Goal: Task Accomplishment & Management: Use online tool/utility

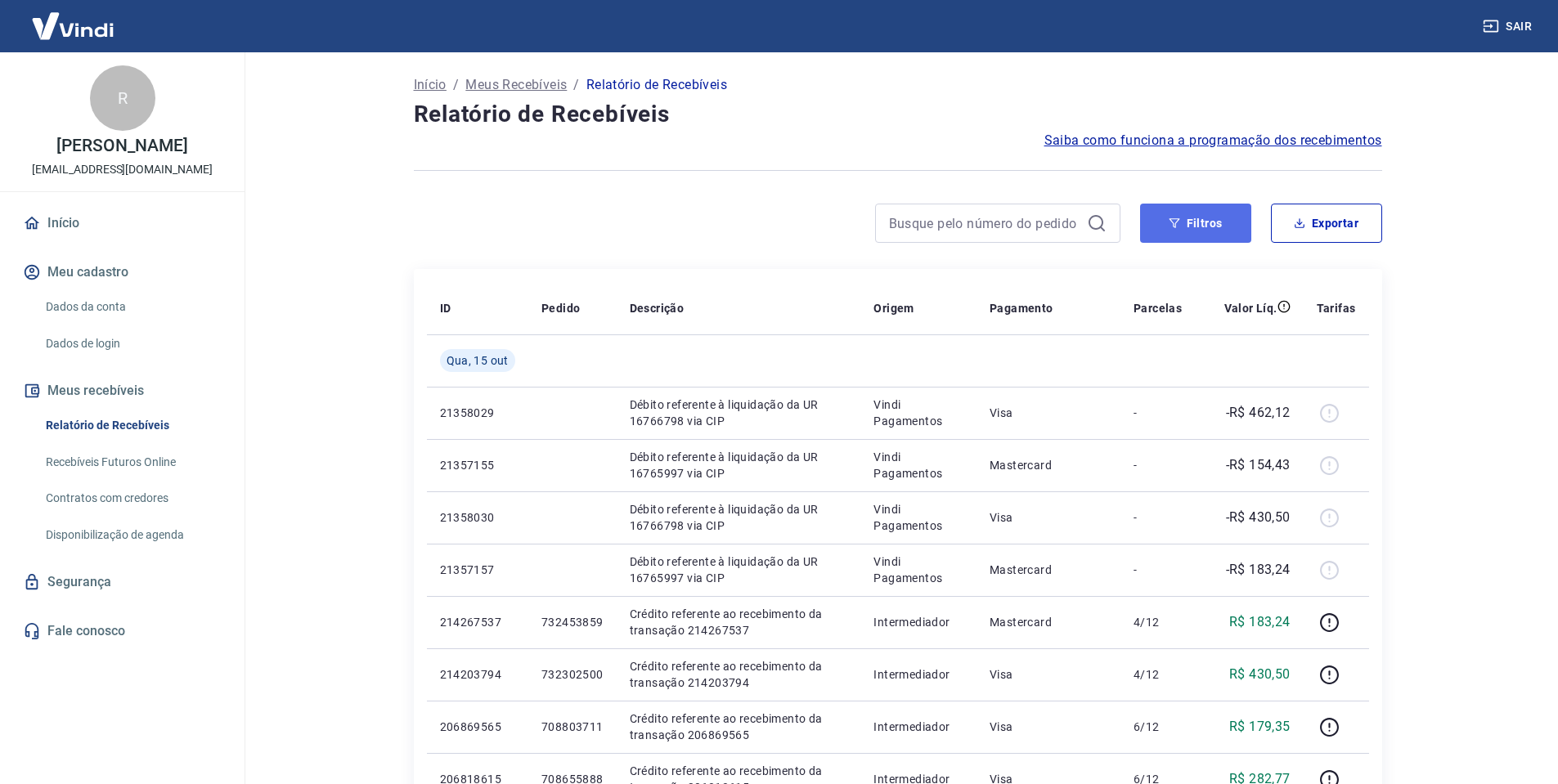
click at [1183, 220] on button "Filtros" at bounding box center [1195, 223] width 111 height 39
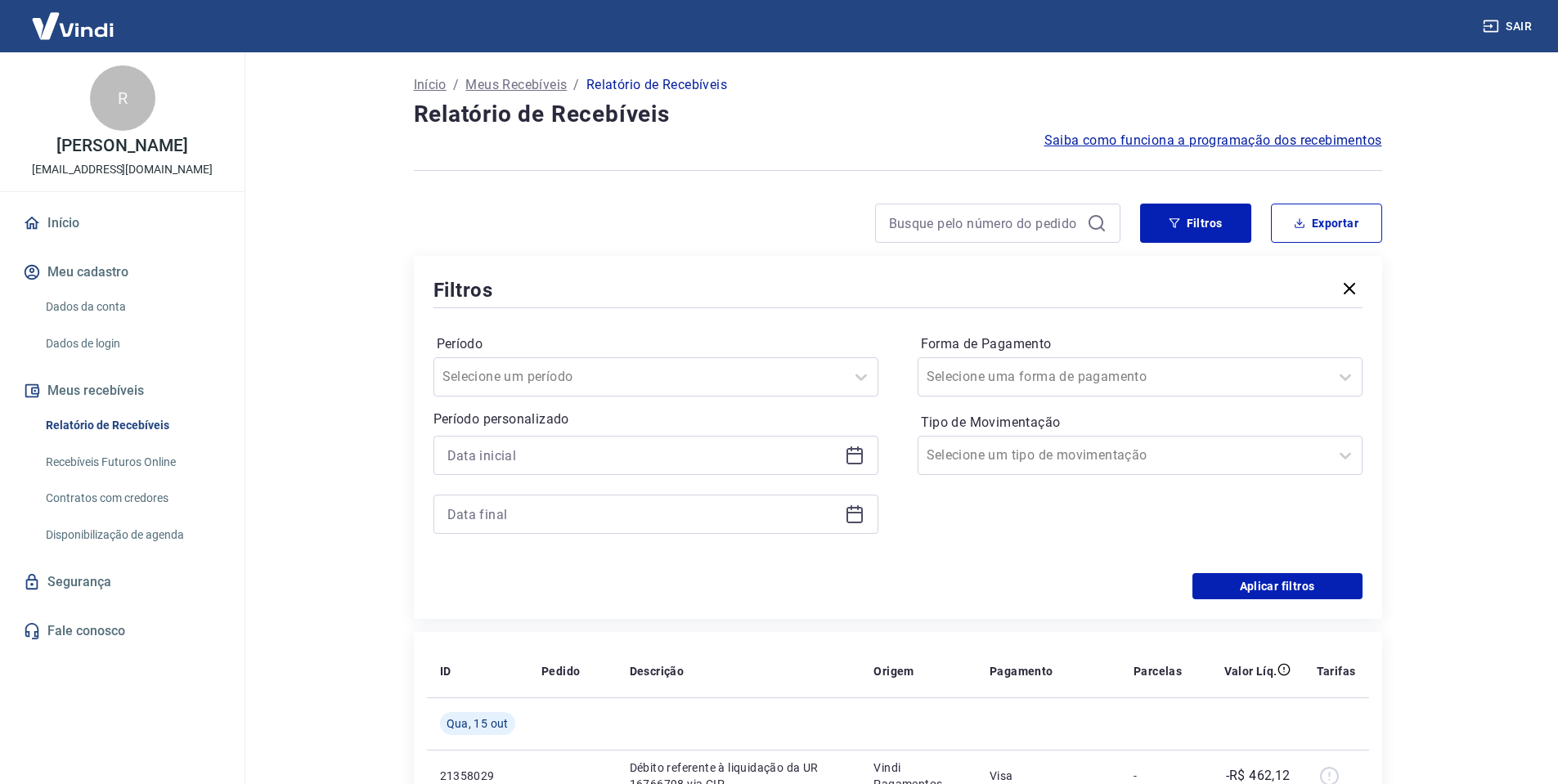
click at [718, 434] on div "Período personalizado" at bounding box center [655, 471] width 444 height 124
click at [729, 460] on input at bounding box center [643, 455] width 391 height 25
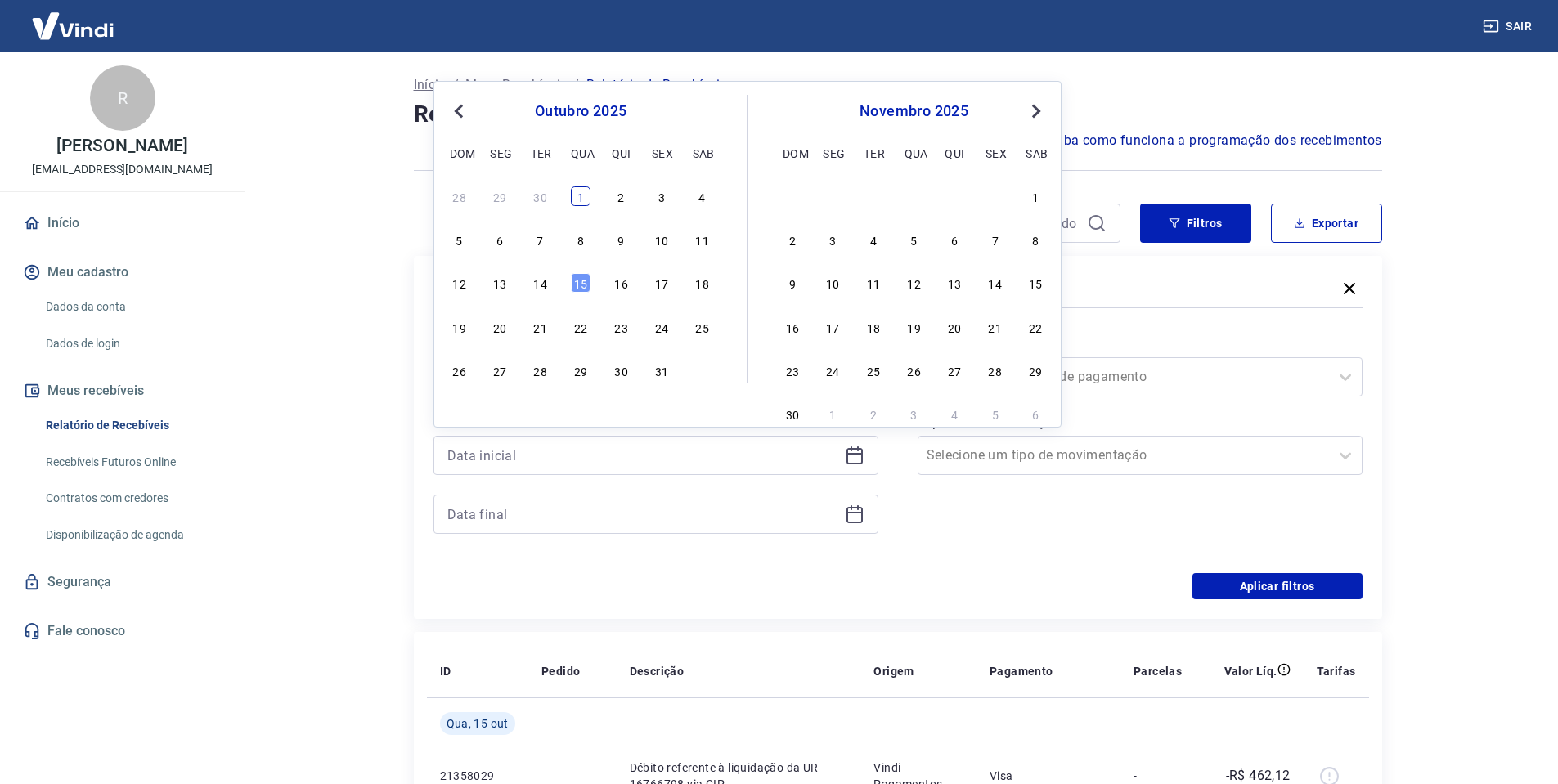
click at [576, 200] on div "1" at bounding box center [581, 196] width 20 height 20
type input "[DATE]"
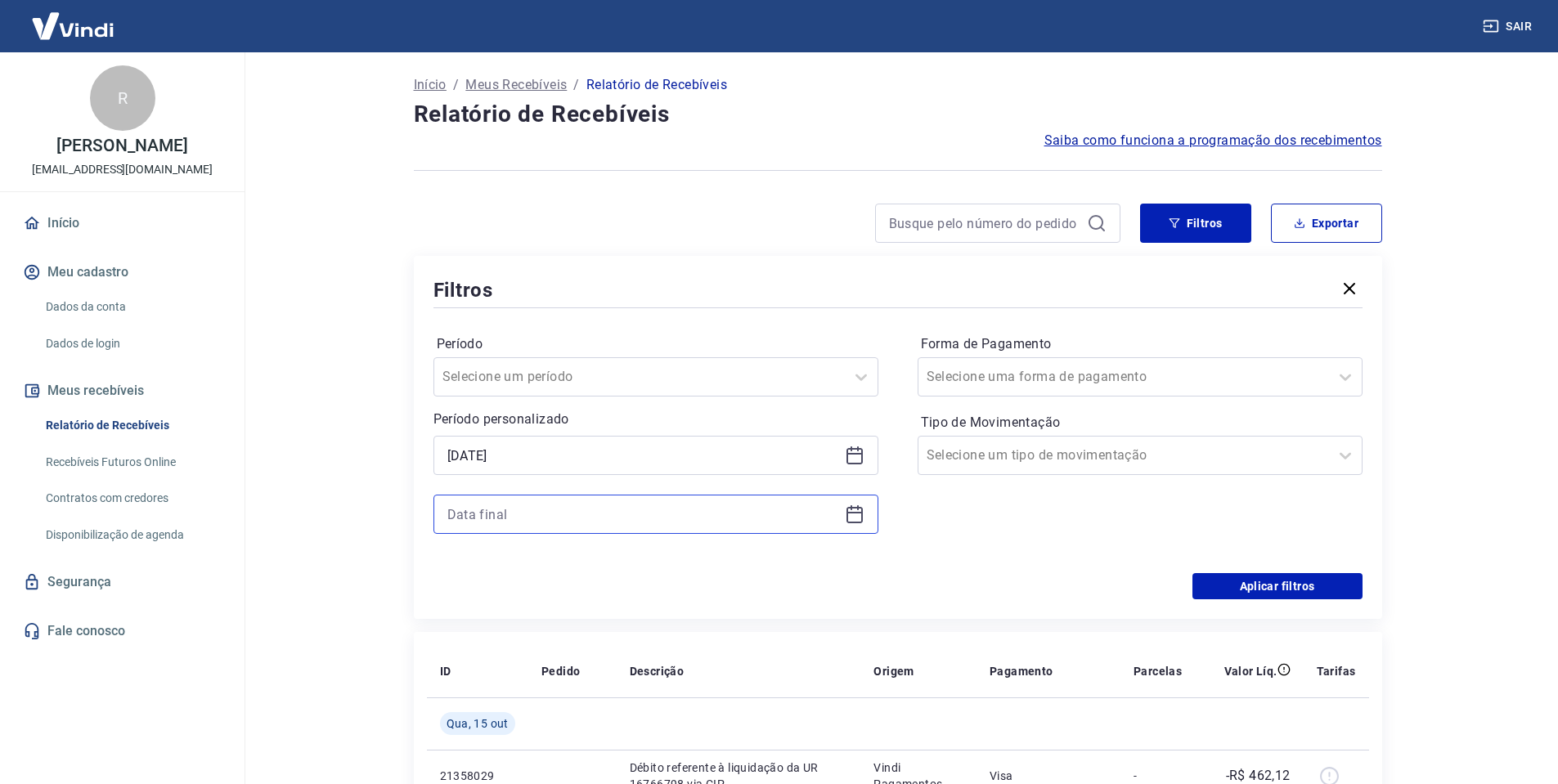
click at [650, 518] on input at bounding box center [643, 513] width 391 height 25
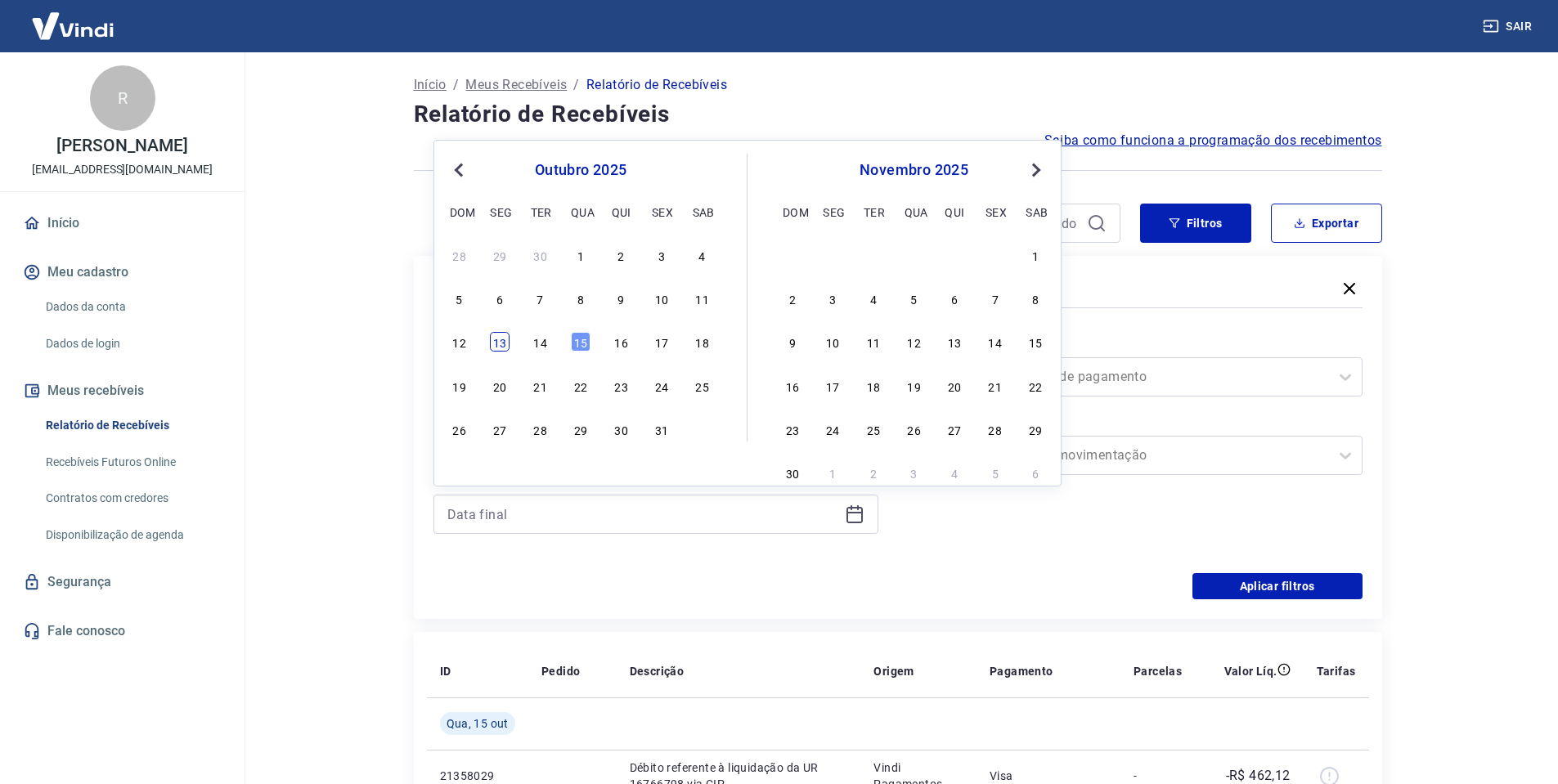
click at [507, 342] on div "13" at bounding box center [500, 342] width 20 height 20
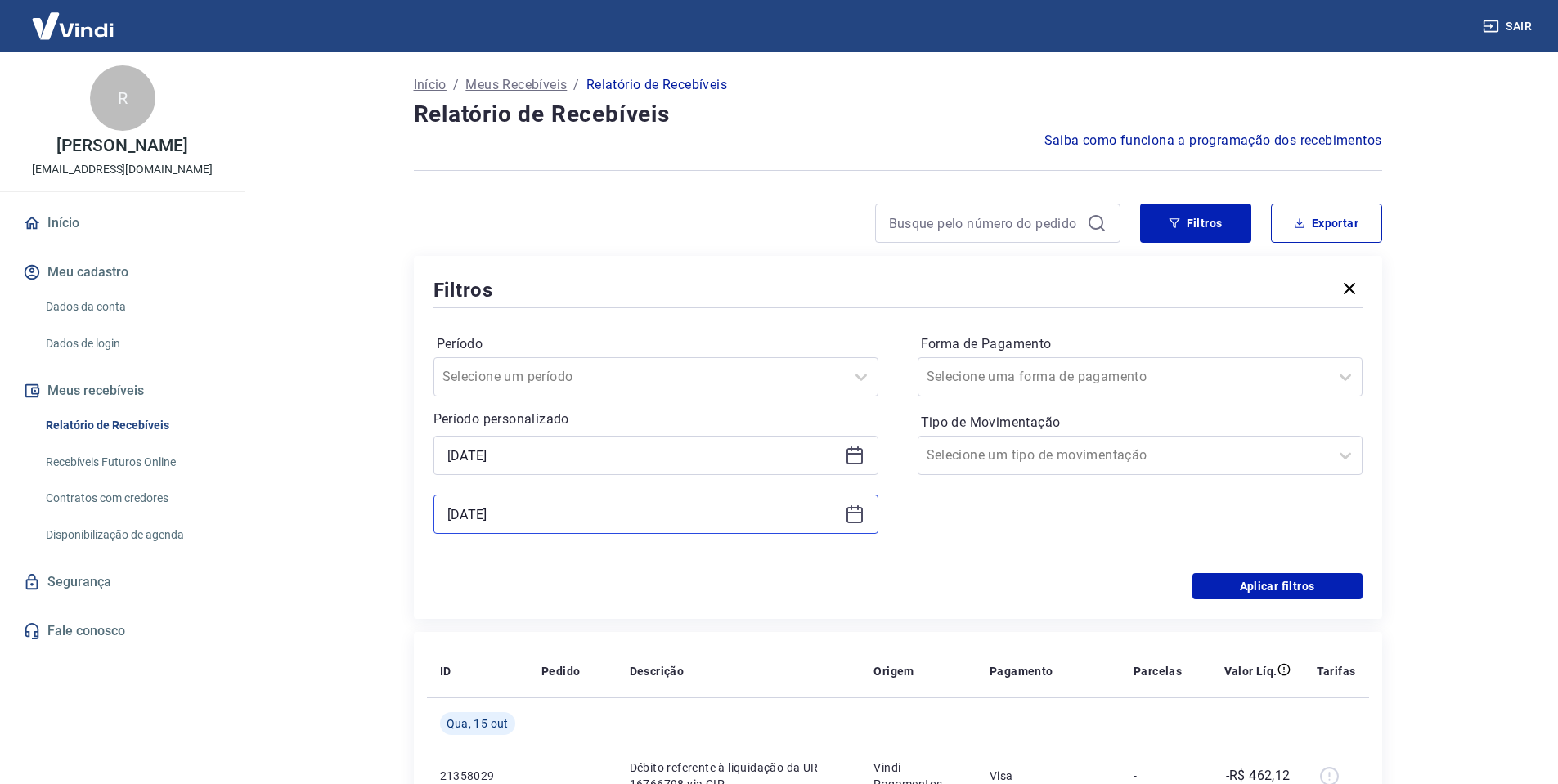
click at [602, 513] on input "[DATE]" at bounding box center [643, 513] width 391 height 25
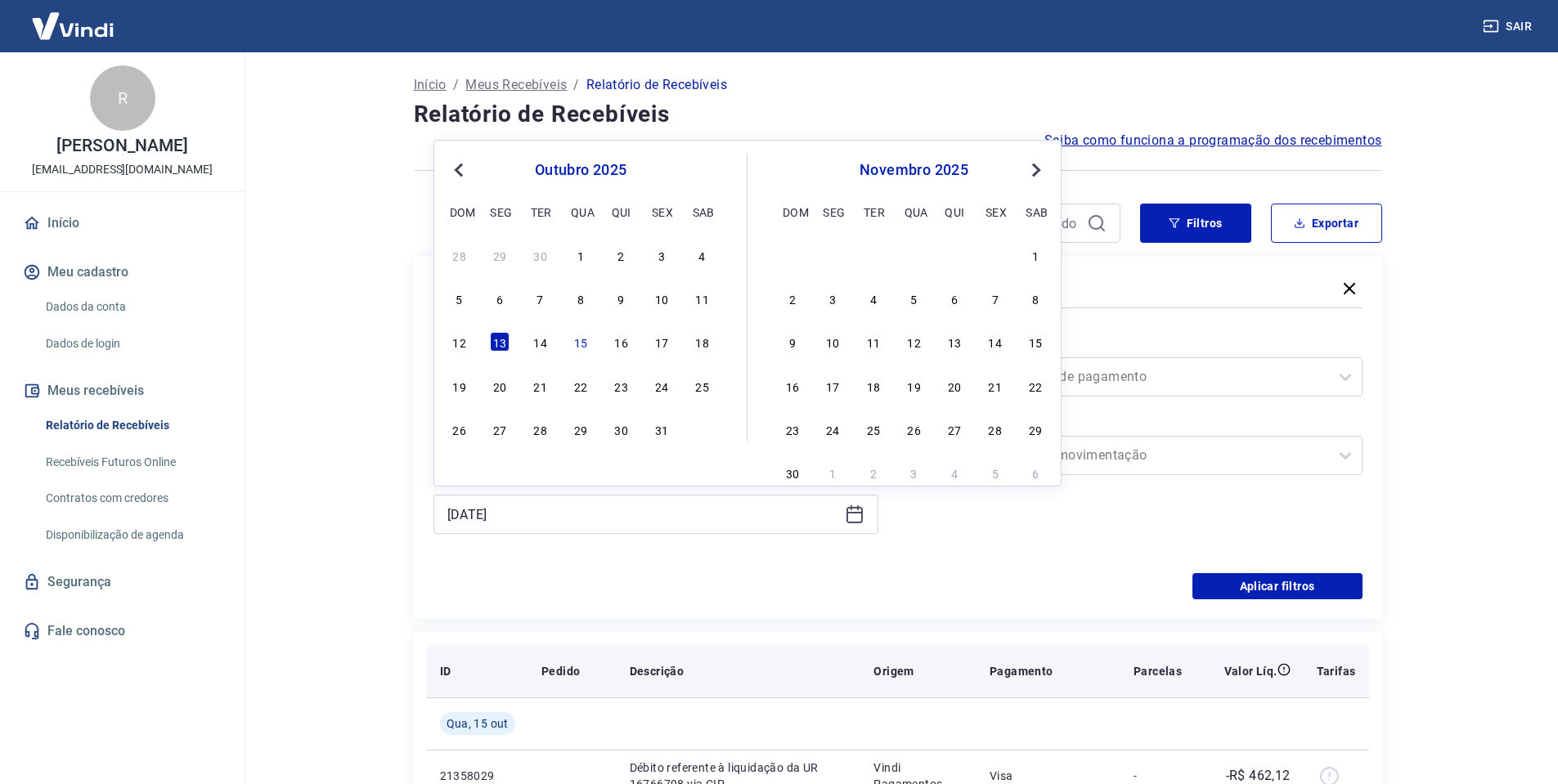
click at [541, 343] on div "14" at bounding box center [541, 342] width 20 height 20
type input "[DATE]"
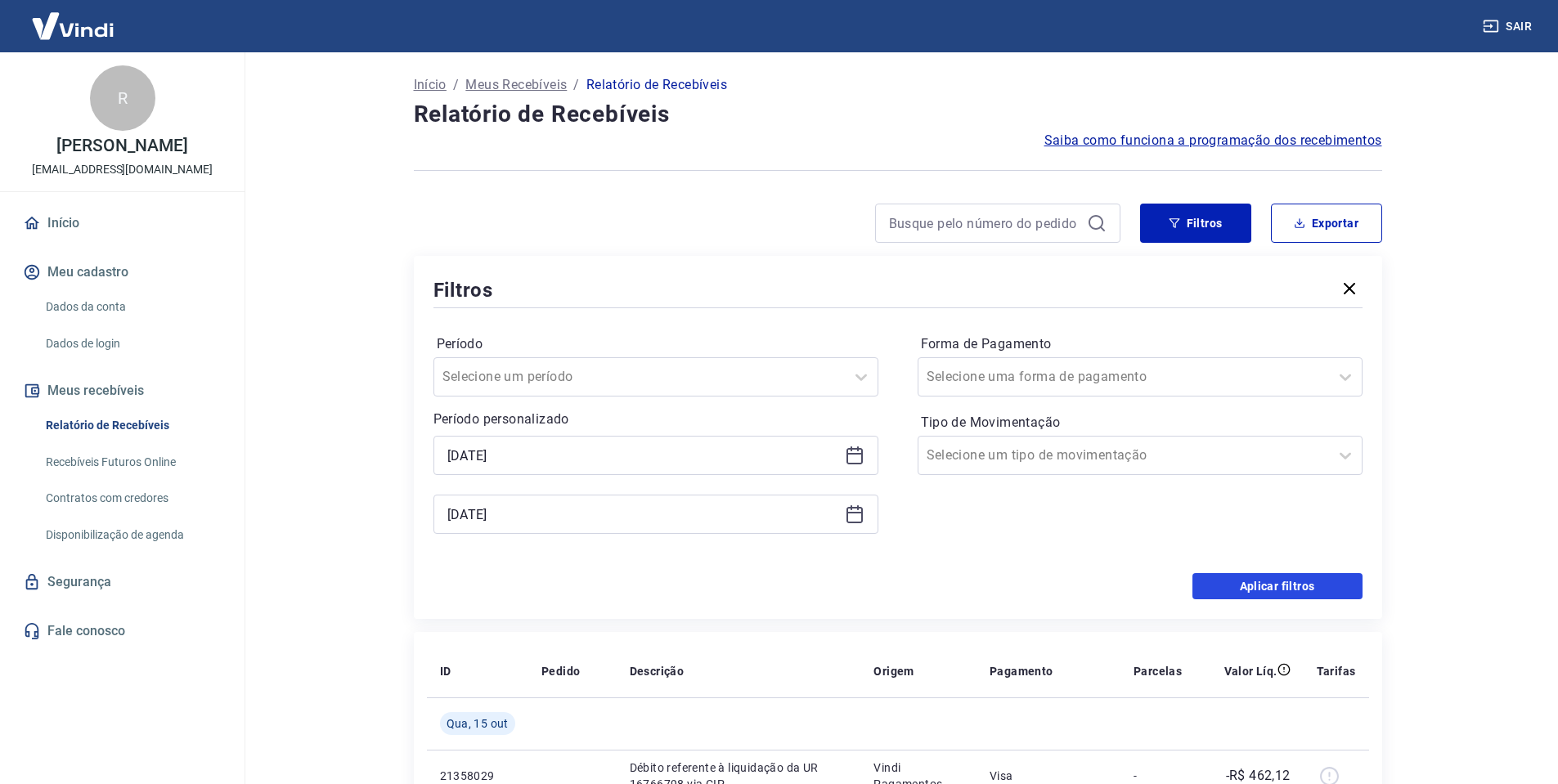
click at [1243, 581] on button "Aplicar filtros" at bounding box center [1277, 586] width 170 height 26
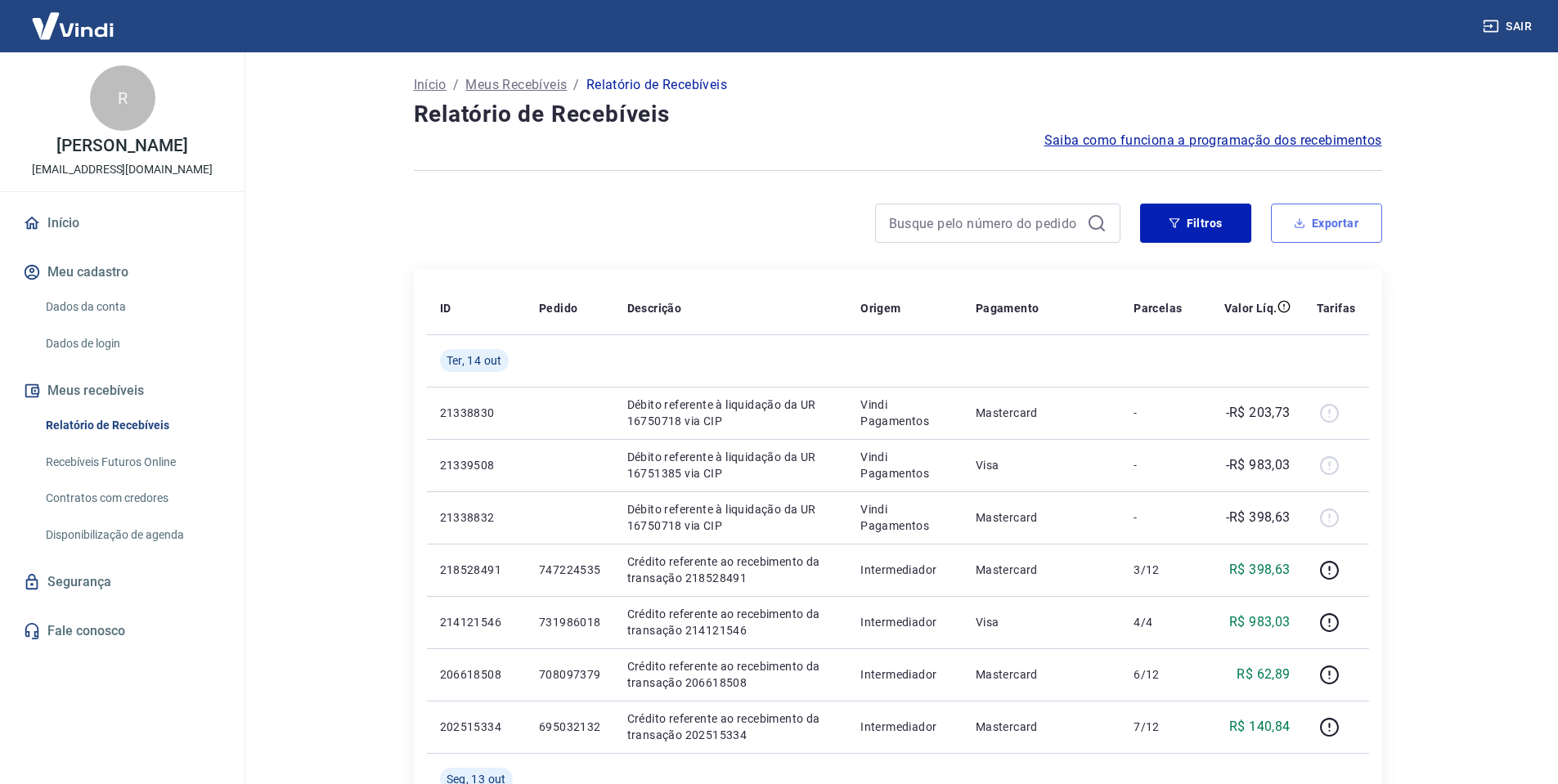
click at [1321, 216] on button "Exportar" at bounding box center [1326, 223] width 111 height 39
type input "[DATE]"
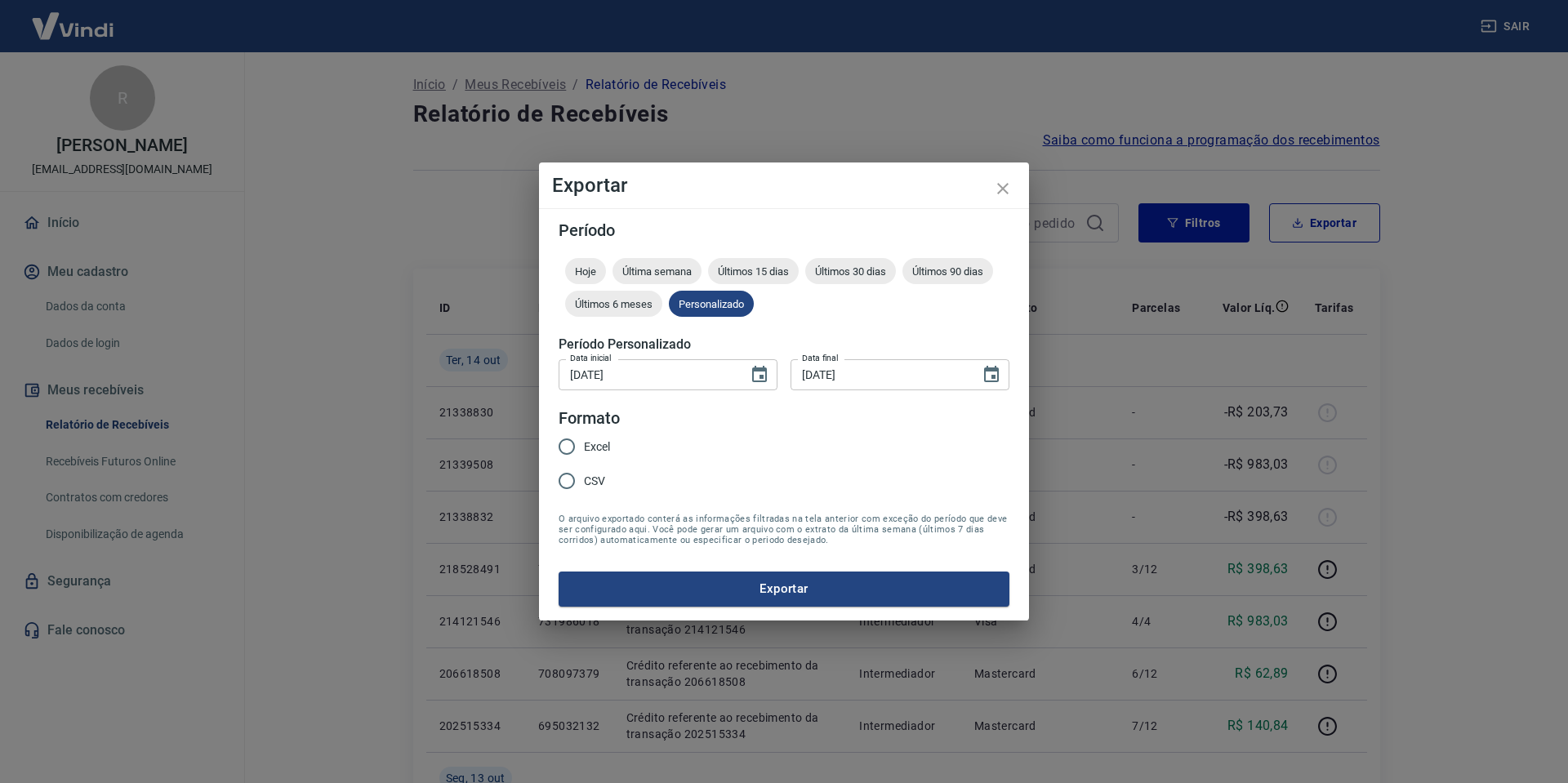
click at [580, 444] on input "Excel" at bounding box center [567, 446] width 34 height 34
radio input "true"
click at [792, 593] on button "Exportar" at bounding box center [783, 589] width 451 height 34
